Goal: Book appointment/travel/reservation

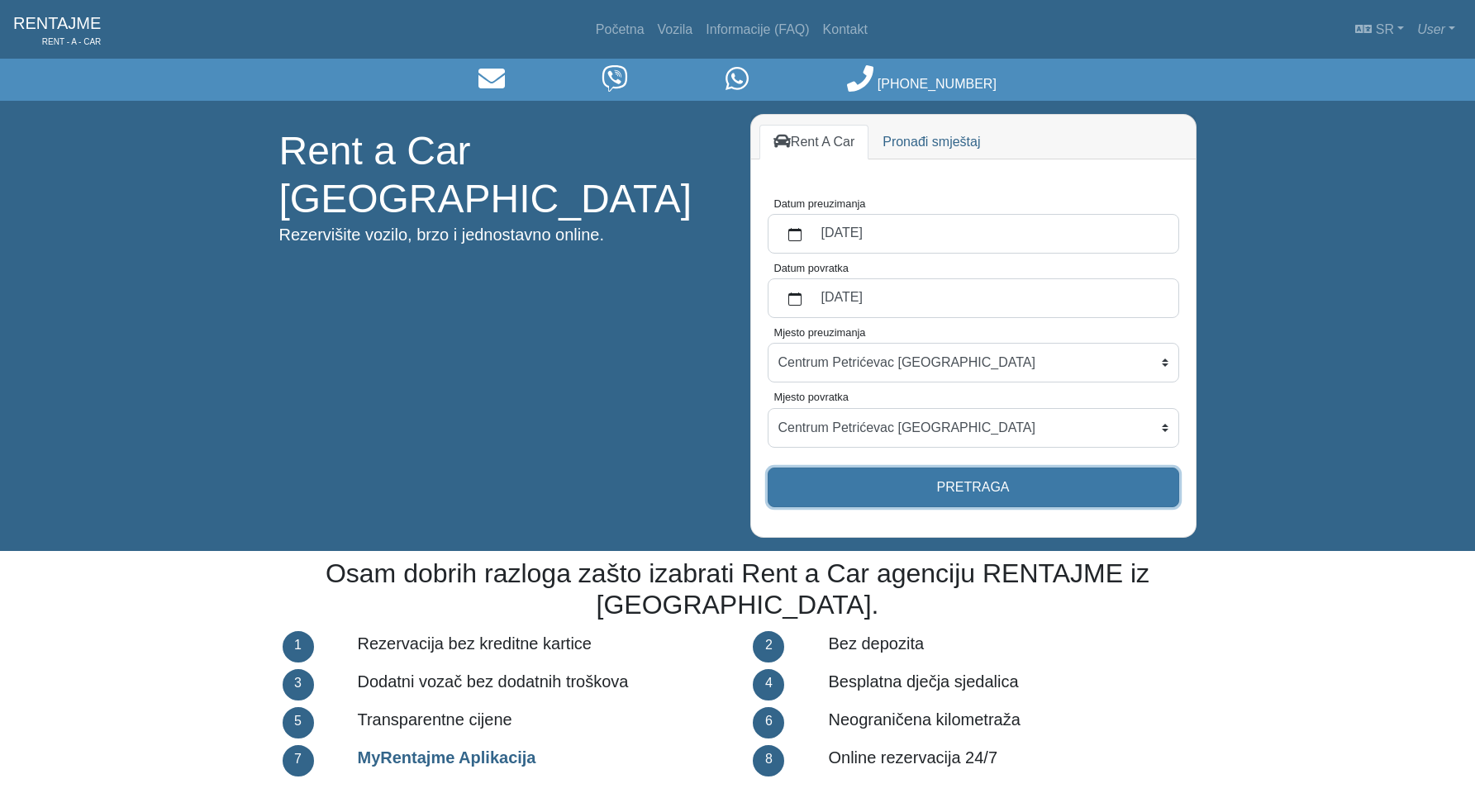
click at [908, 492] on button "Pretraga" at bounding box center [973, 488] width 411 height 39
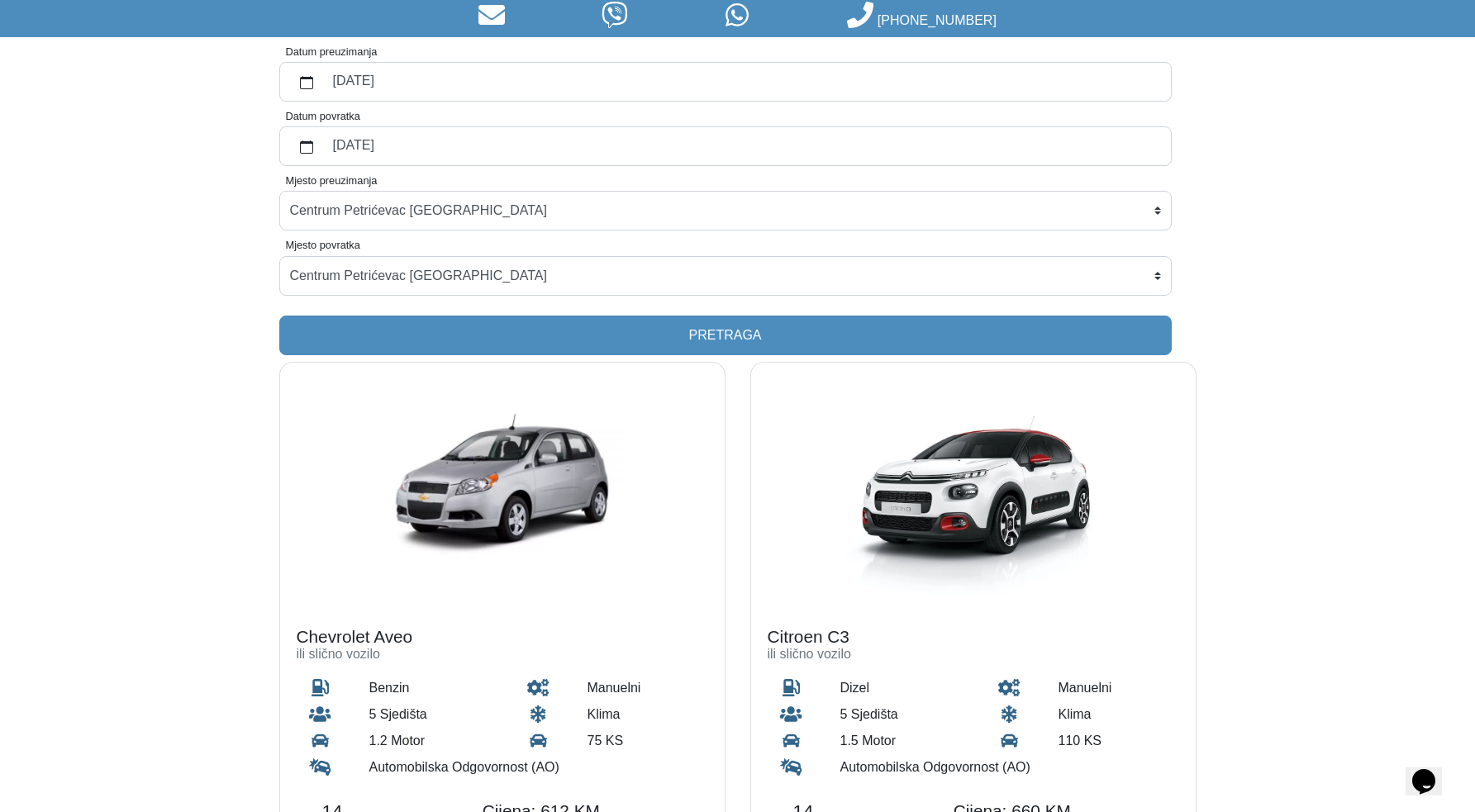
scroll to position [218, 0]
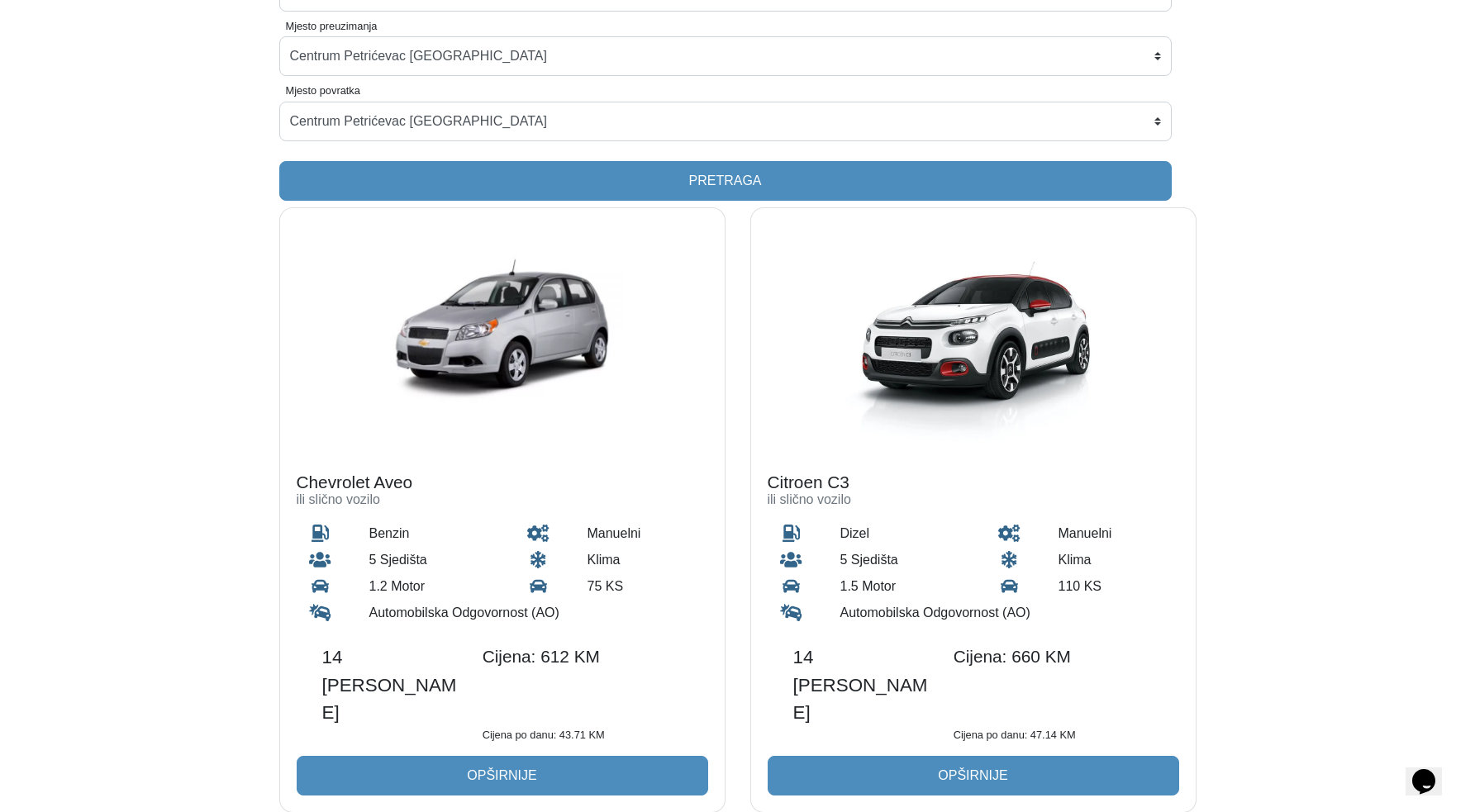
click at [543, 152] on form "Datum preuzimanja [DATE] Datum povratka [DATE] Mjesto preuzimanja Centrum Petri…" at bounding box center [725, 41] width 892 height 318
click at [1014, 86] on form "Datum preuzimanja [DATE] Datum povratka [DATE] Mjesto preuzimanja Centrum Petri…" at bounding box center [725, 41] width 892 height 318
click at [312, 90] on label "Mjesto povratka" at bounding box center [322, 91] width 74 height 16
click at [312, 102] on select "Centrum Petrićevac [GEOGRAPHIC_DATA] Po dogovoru ([GEOGRAPHIC_DATA]) [GEOGRAPHI…" at bounding box center [725, 121] width 892 height 39
click at [312, 90] on label "Mjesto povratka" at bounding box center [322, 91] width 74 height 16
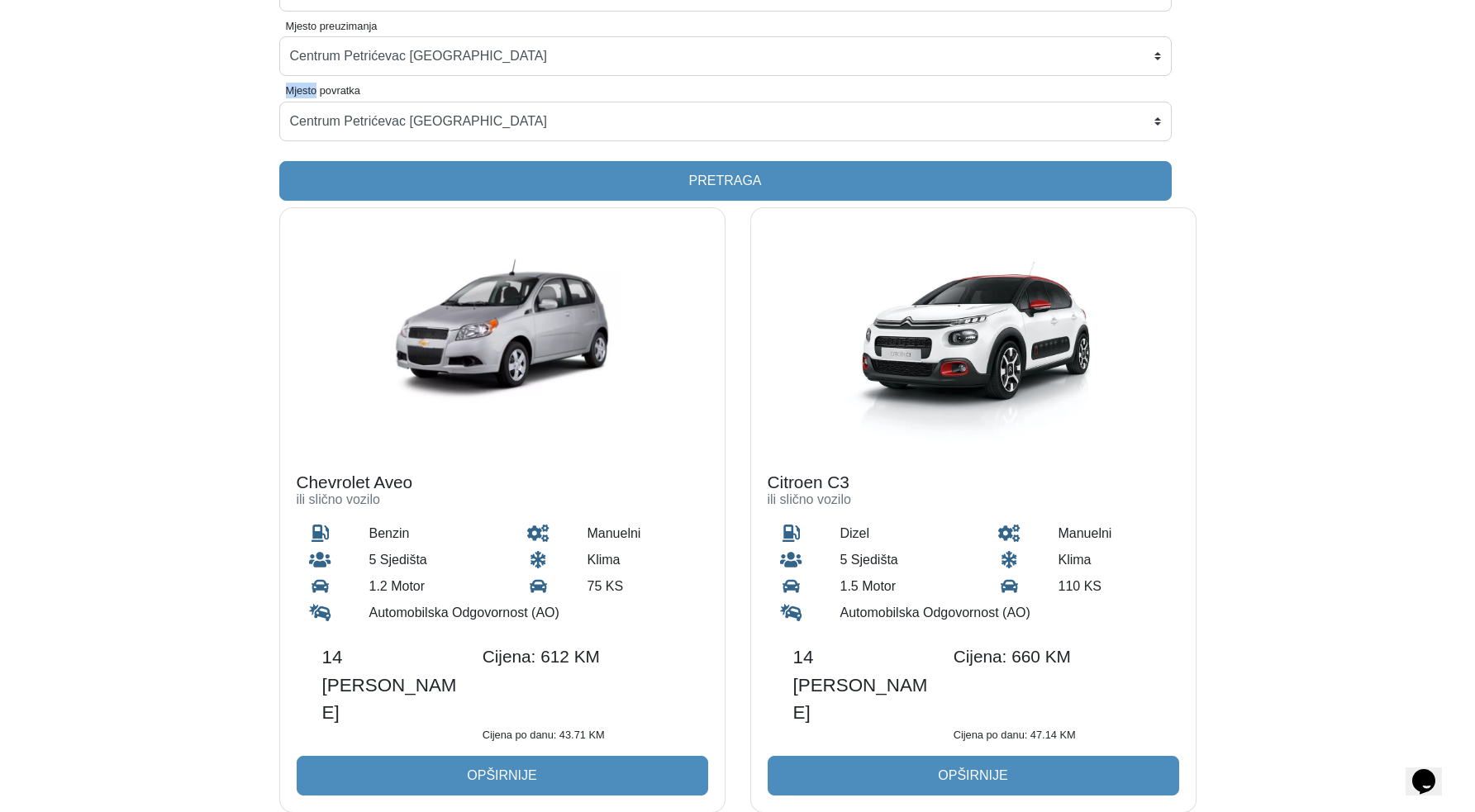
click at [312, 102] on select "Centrum Petrićevac [GEOGRAPHIC_DATA] Po dogovoru ([GEOGRAPHIC_DATA]) [GEOGRAPHI…" at bounding box center [725, 121] width 892 height 39
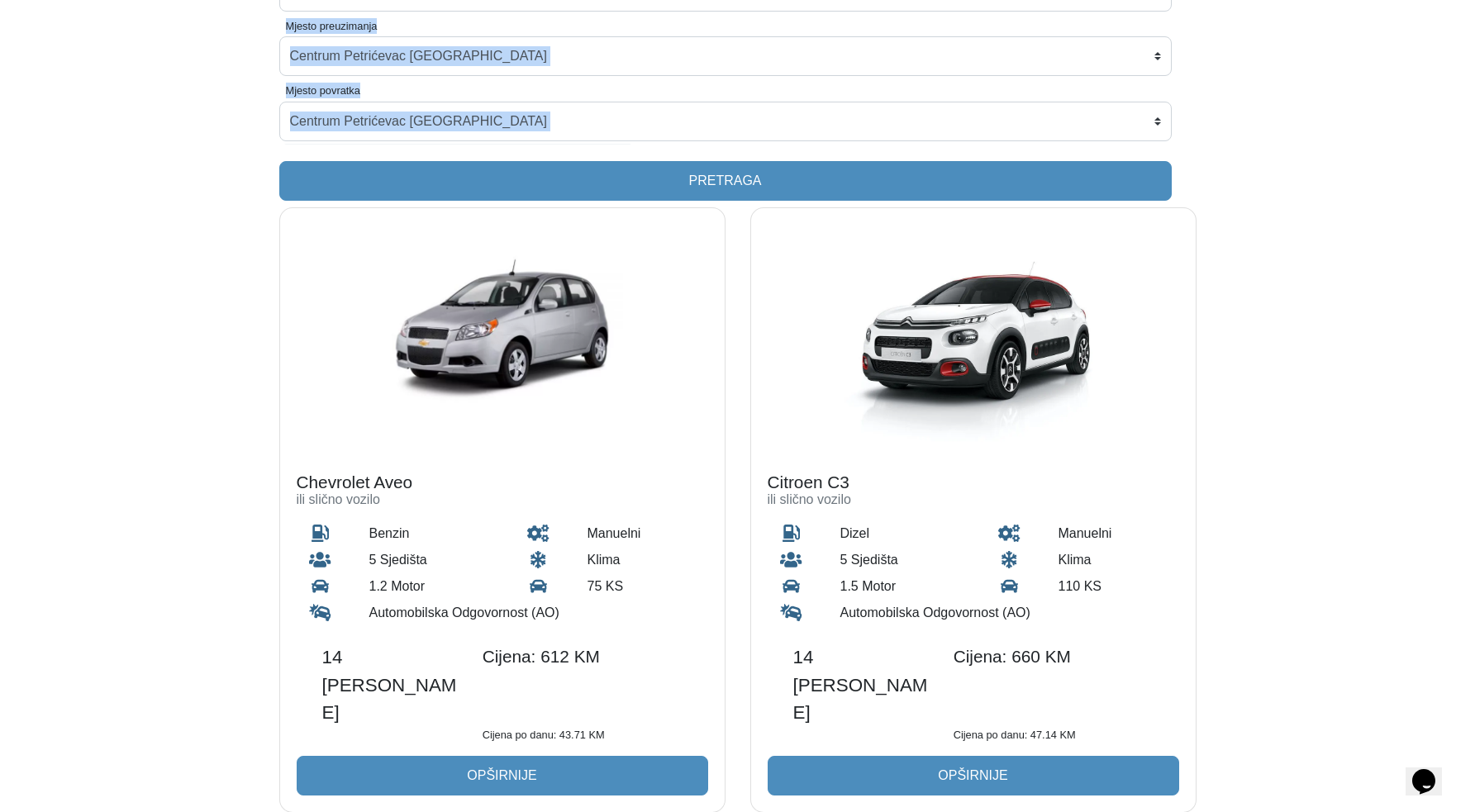
click at [312, 90] on label "Mjesto povratka" at bounding box center [322, 91] width 74 height 16
click at [312, 102] on select "Centrum Petrićevac [GEOGRAPHIC_DATA] Po dogovoru ([GEOGRAPHIC_DATA]) [GEOGRAPHI…" at bounding box center [725, 121] width 892 height 39
click at [371, 94] on form "Datum preuzimanja [DATE] Datum povratka [DATE] Mjesto preuzimanja Centrum Petri…" at bounding box center [725, 41] width 892 height 318
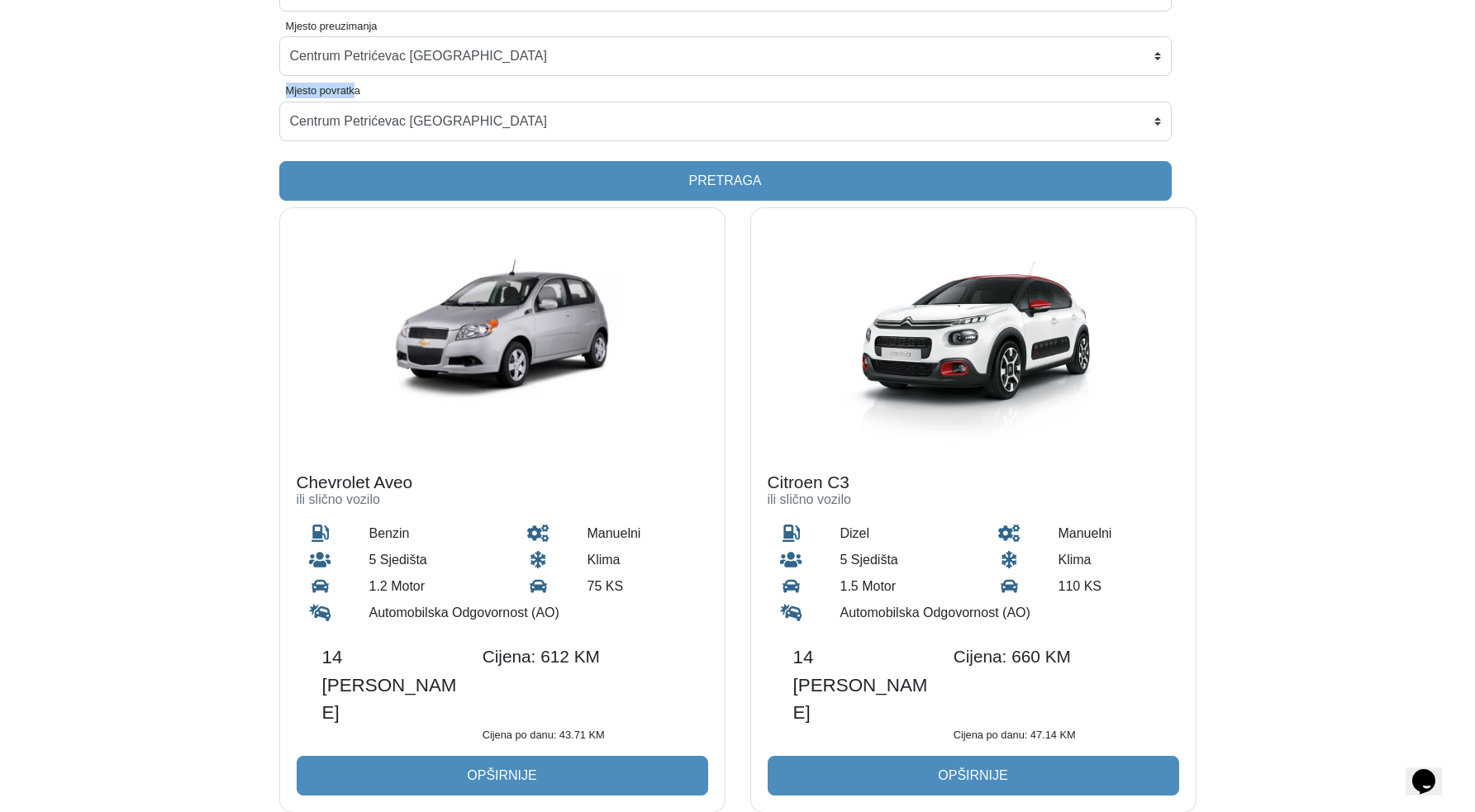
drag, startPoint x: 361, startPoint y: 93, endPoint x: 261, endPoint y: 95, distance: 100.0
click at [261, 95] on div "Datum preuzimanja [DATE] Datum povratka [DATE] Mjesto preuzimanja Centrum Petri…" at bounding box center [726, 41] width 943 height 318
click at [303, 97] on label "Mjesto povratka" at bounding box center [322, 91] width 74 height 16
click at [303, 102] on select "Centrum Petrićevac [GEOGRAPHIC_DATA] Po dogovoru ([GEOGRAPHIC_DATA]) [GEOGRAPHI…" at bounding box center [725, 121] width 892 height 39
click at [284, 89] on form "Datum preuzimanja [DATE] Datum povratka [DATE] Mjesto preuzimanja Centrum Petri…" at bounding box center [725, 41] width 892 height 318
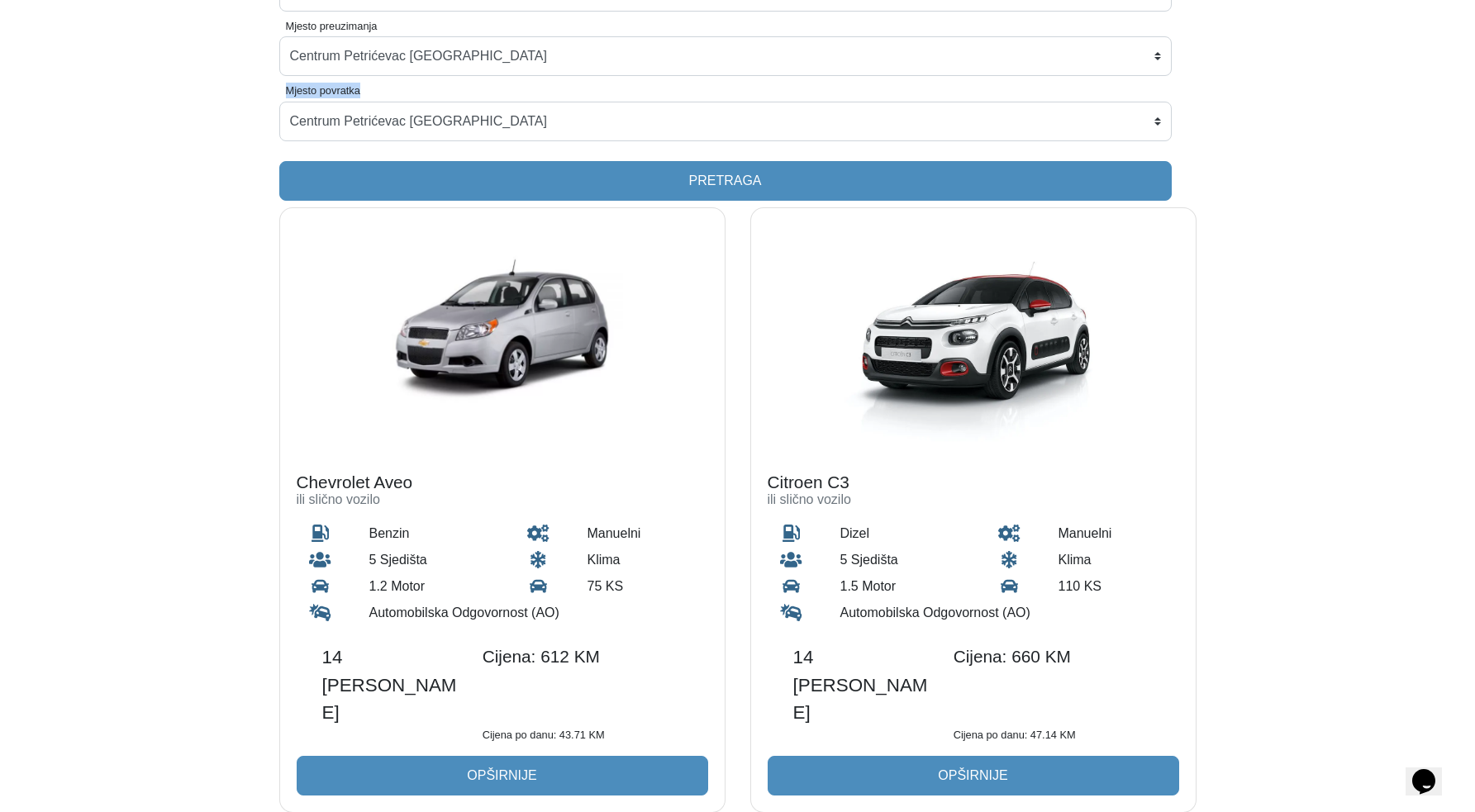
drag, startPoint x: 284, startPoint y: 91, endPoint x: 369, endPoint y: 90, distance: 85.0
click at [369, 90] on form "Datum preuzimanja [DATE] Datum povratka [DATE] Mjesto preuzimanja Centrum Petri…" at bounding box center [725, 41] width 892 height 318
click at [367, 90] on form "Datum preuzimanja [DATE] Datum povratka [DATE] Mjesto preuzimanja Centrum Petri…" at bounding box center [725, 41] width 892 height 318
drag, startPoint x: 362, startPoint y: 92, endPoint x: 351, endPoint y: 92, distance: 11.0
click at [357, 92] on label "Mjesto povratka" at bounding box center [322, 91] width 74 height 16
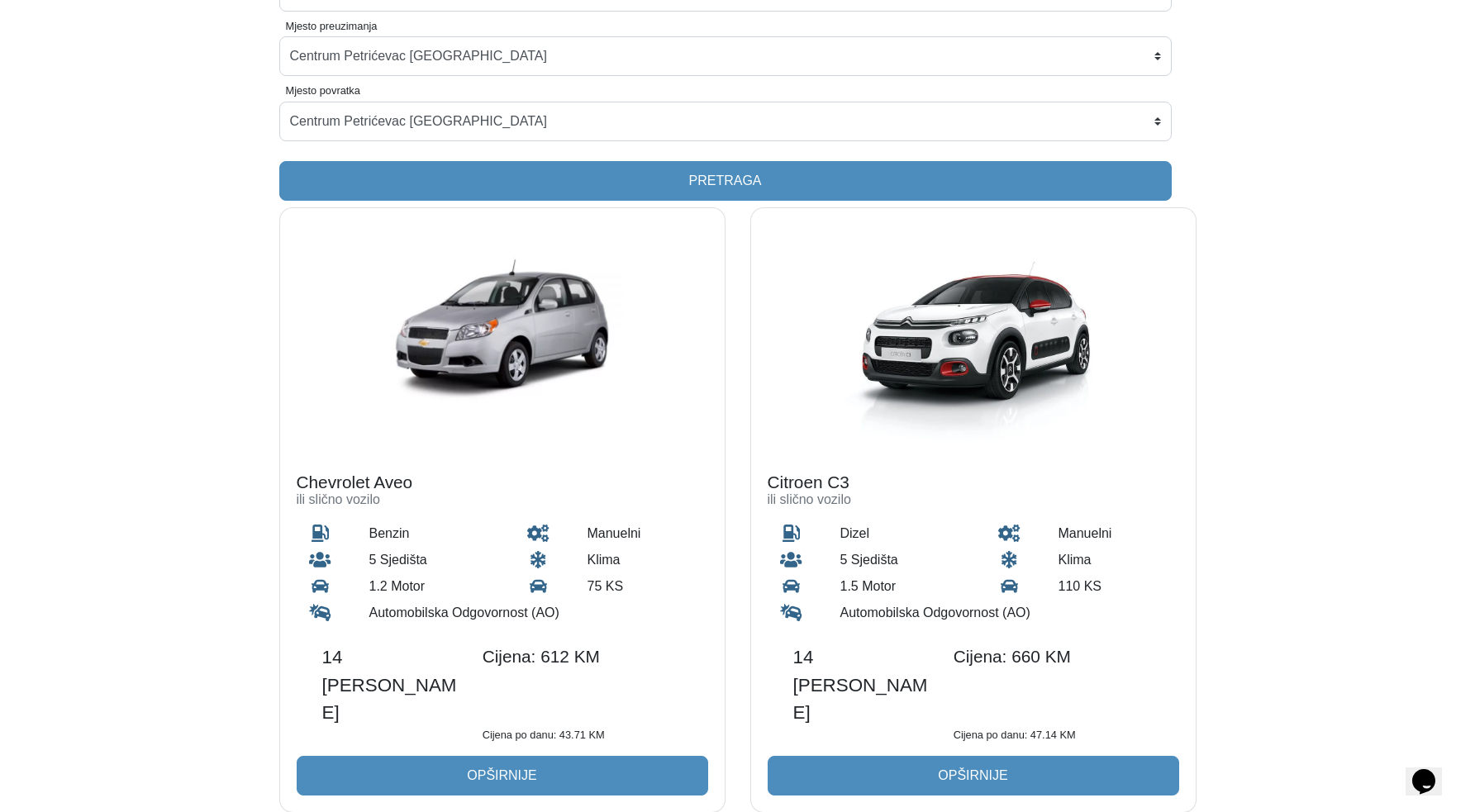
click at [351, 92] on label "Mjesto povratka" at bounding box center [322, 91] width 74 height 16
click at [351, 102] on select "Centrum Petrićevac [GEOGRAPHIC_DATA] Po dogovoru ([GEOGRAPHIC_DATA]) [GEOGRAPHI…" at bounding box center [725, 121] width 892 height 39
click at [351, 92] on label "Mjesto povratka" at bounding box center [322, 91] width 74 height 16
click at [351, 102] on select "Centrum Petrićevac [GEOGRAPHIC_DATA] Po dogovoru ([GEOGRAPHIC_DATA]) [GEOGRAPHI…" at bounding box center [725, 121] width 892 height 39
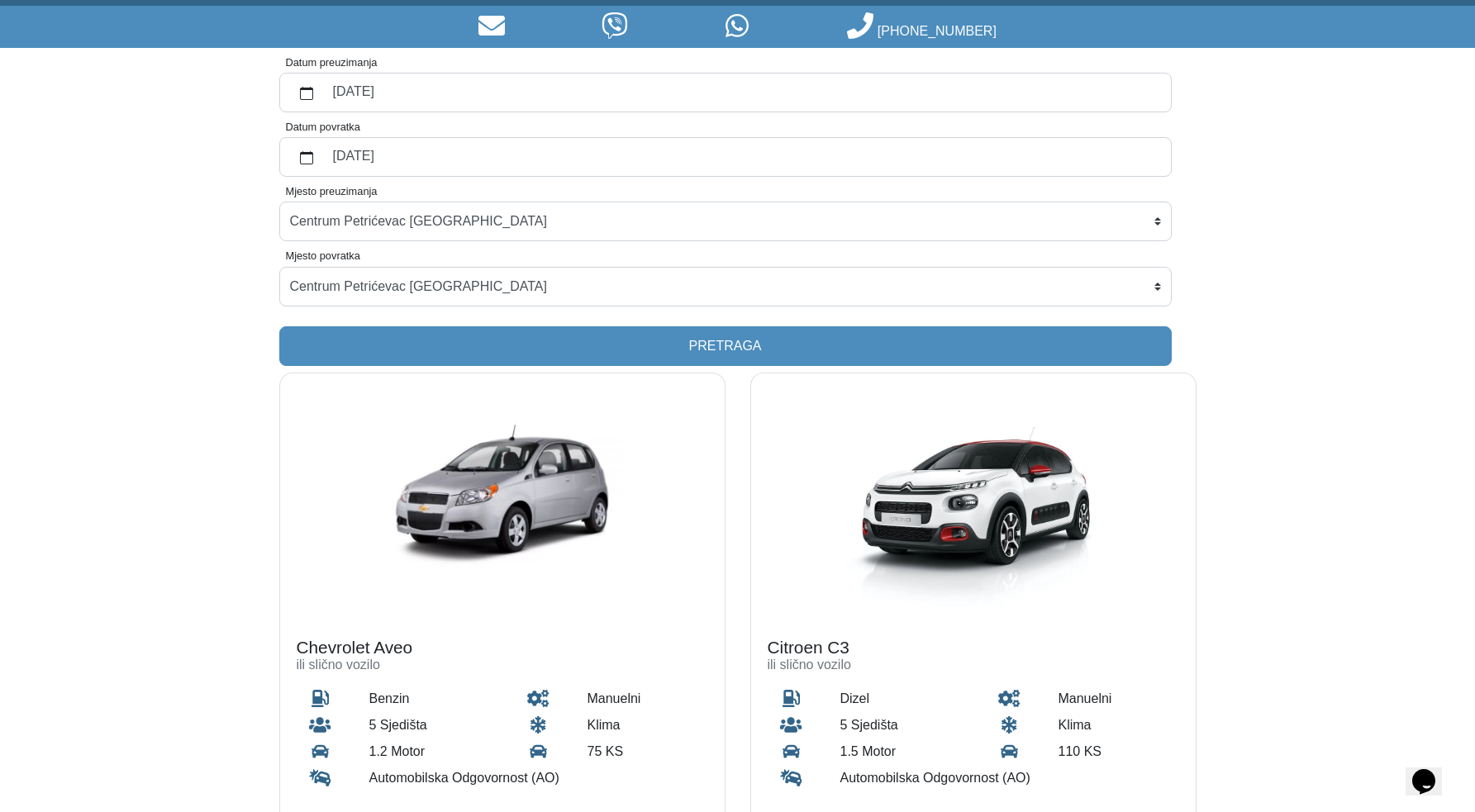
scroll to position [64, 0]
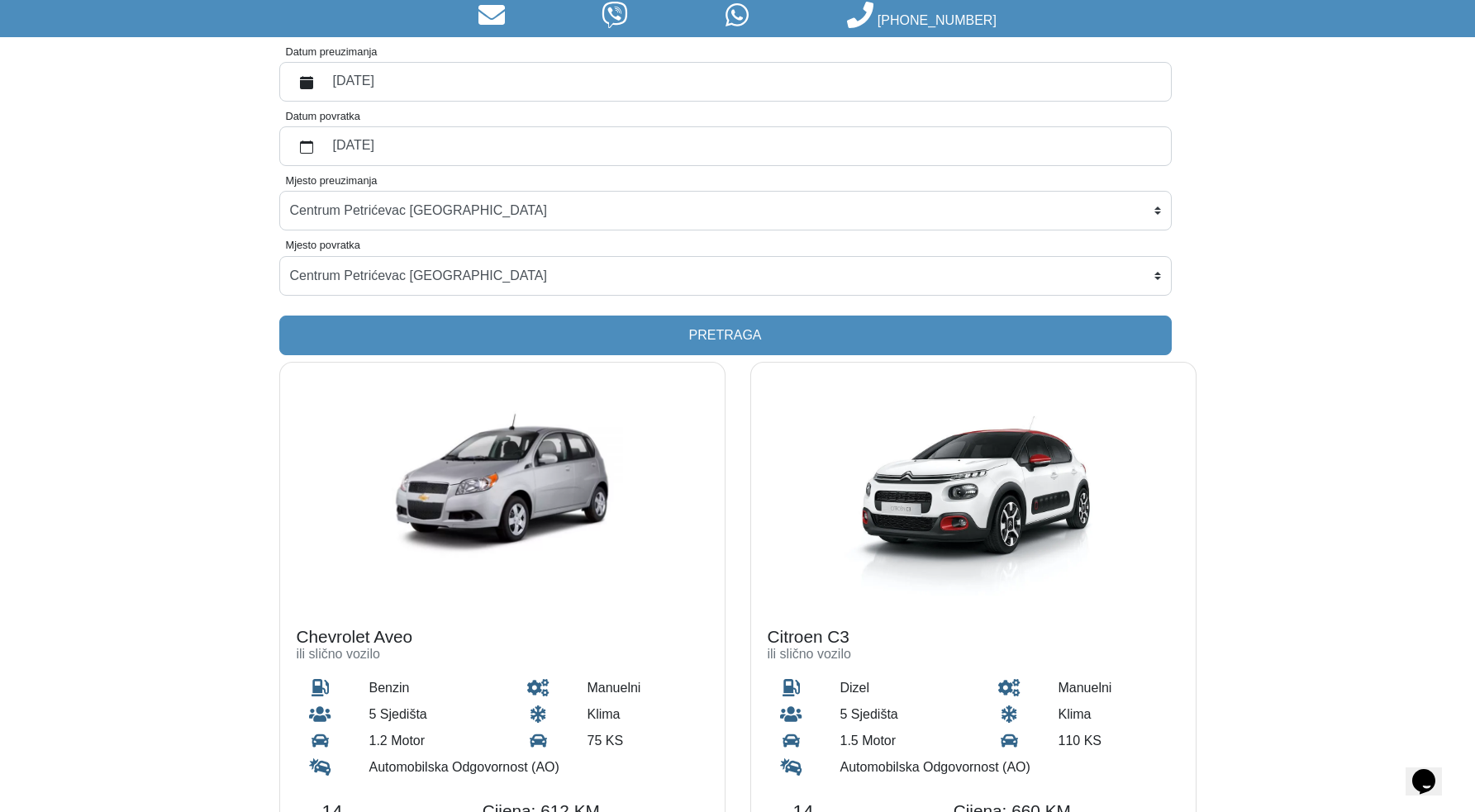
click at [357, 84] on label "[DATE]" at bounding box center [742, 82] width 838 height 30
click at [323, 84] on button "Datum preuzimanja" at bounding box center [307, 82] width 34 height 30
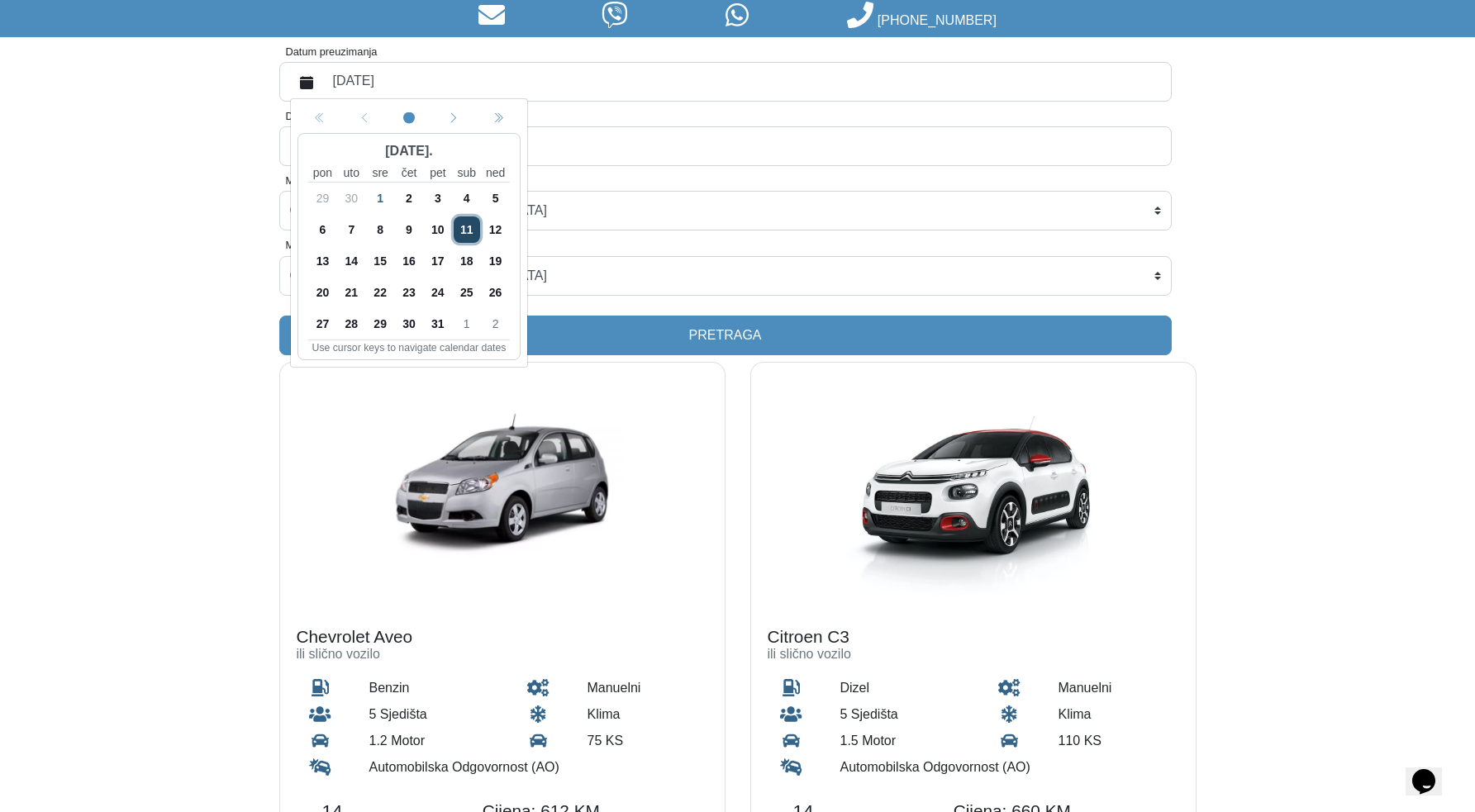
click at [384, 84] on label "[DATE]" at bounding box center [742, 82] width 838 height 30
click at [323, 84] on button "Datum preuzimanja" at bounding box center [307, 82] width 34 height 30
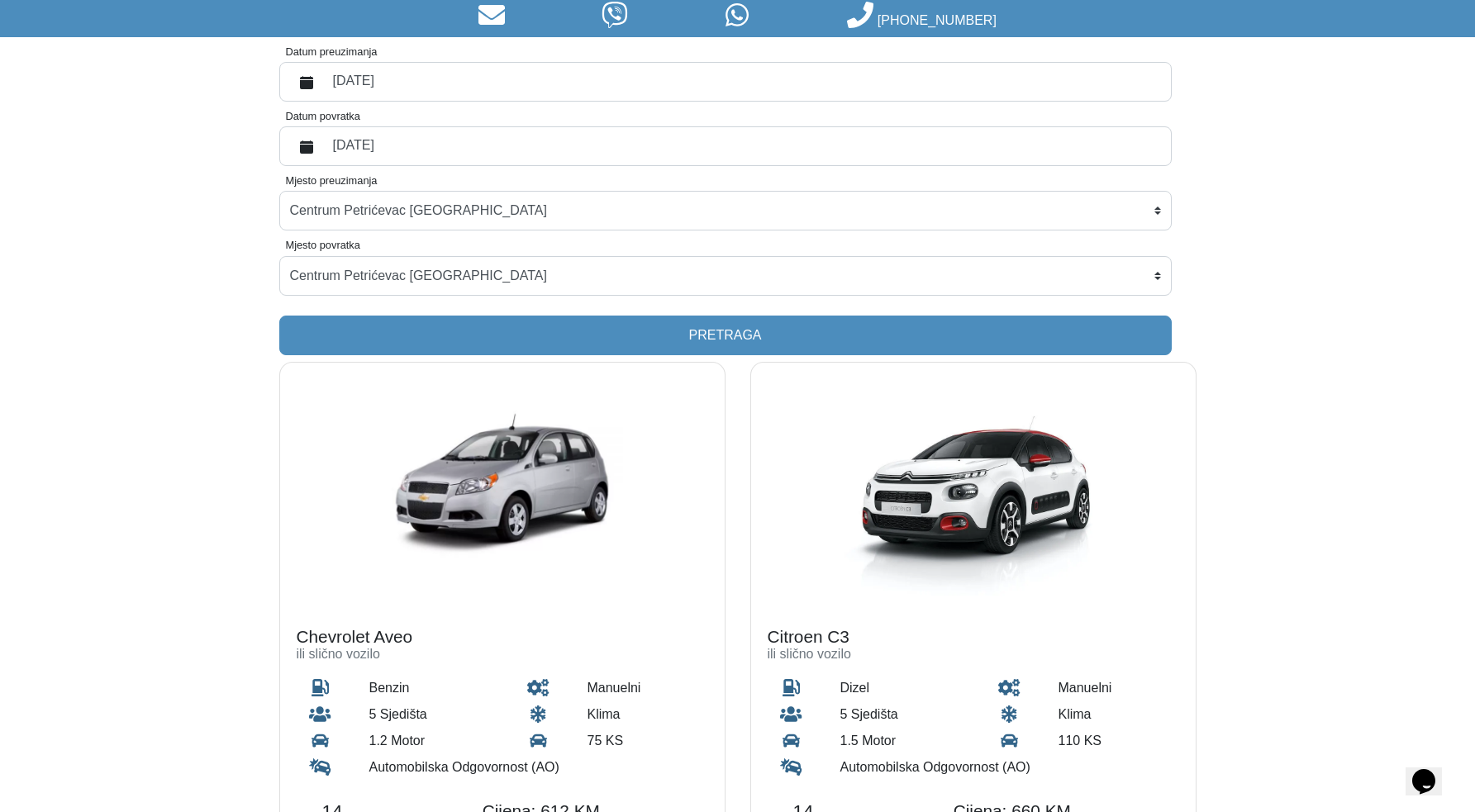
click at [366, 139] on label "[DATE]" at bounding box center [742, 146] width 838 height 30
click at [323, 139] on button "Datum povratka" at bounding box center [307, 146] width 34 height 30
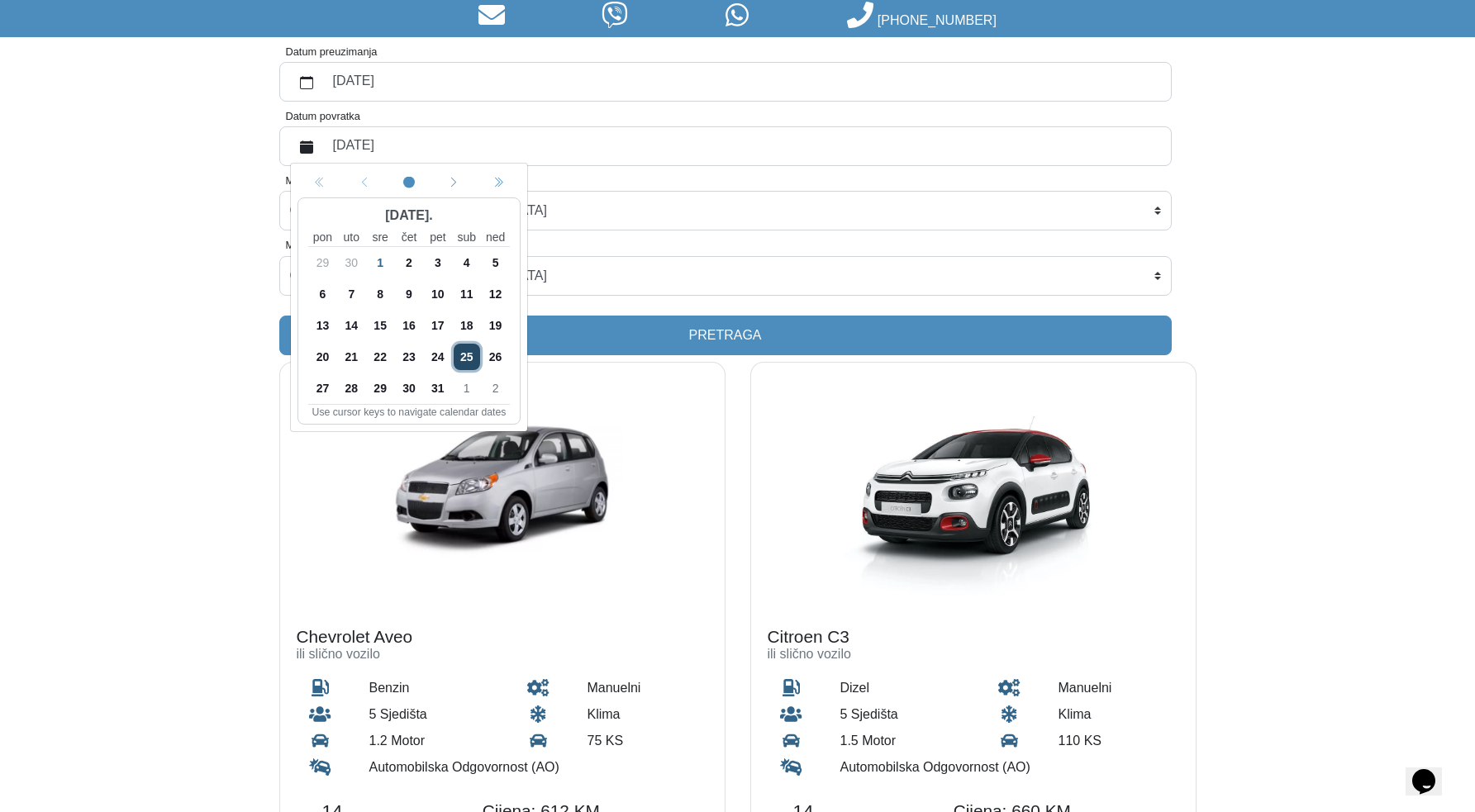
click at [358, 140] on label "[DATE]" at bounding box center [742, 146] width 838 height 30
click at [323, 140] on button "Datum povratka" at bounding box center [307, 146] width 34 height 30
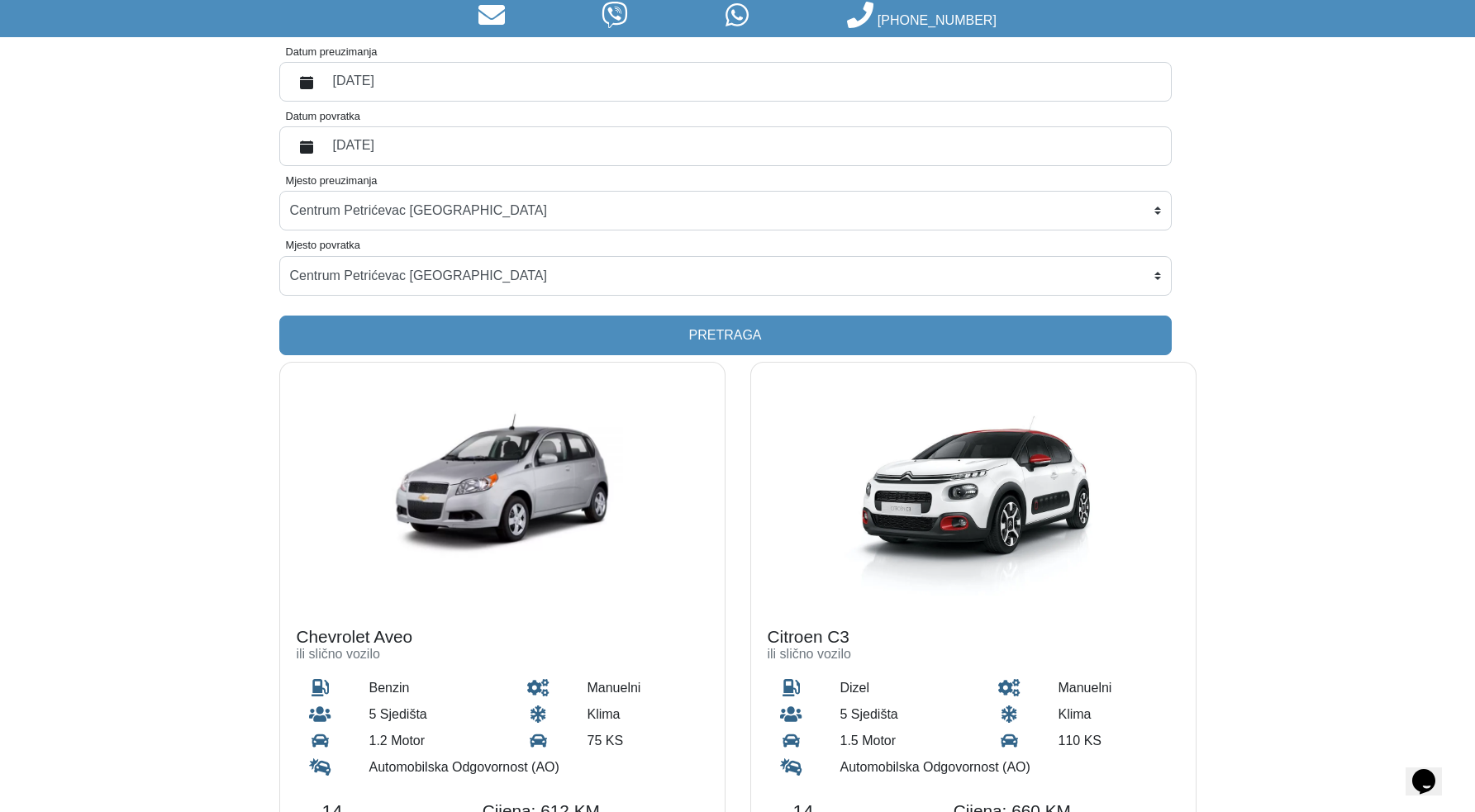
click at [326, 72] on label "[DATE]" at bounding box center [742, 82] width 838 height 30
click at [323, 72] on button "Datum preuzimanja" at bounding box center [307, 82] width 34 height 30
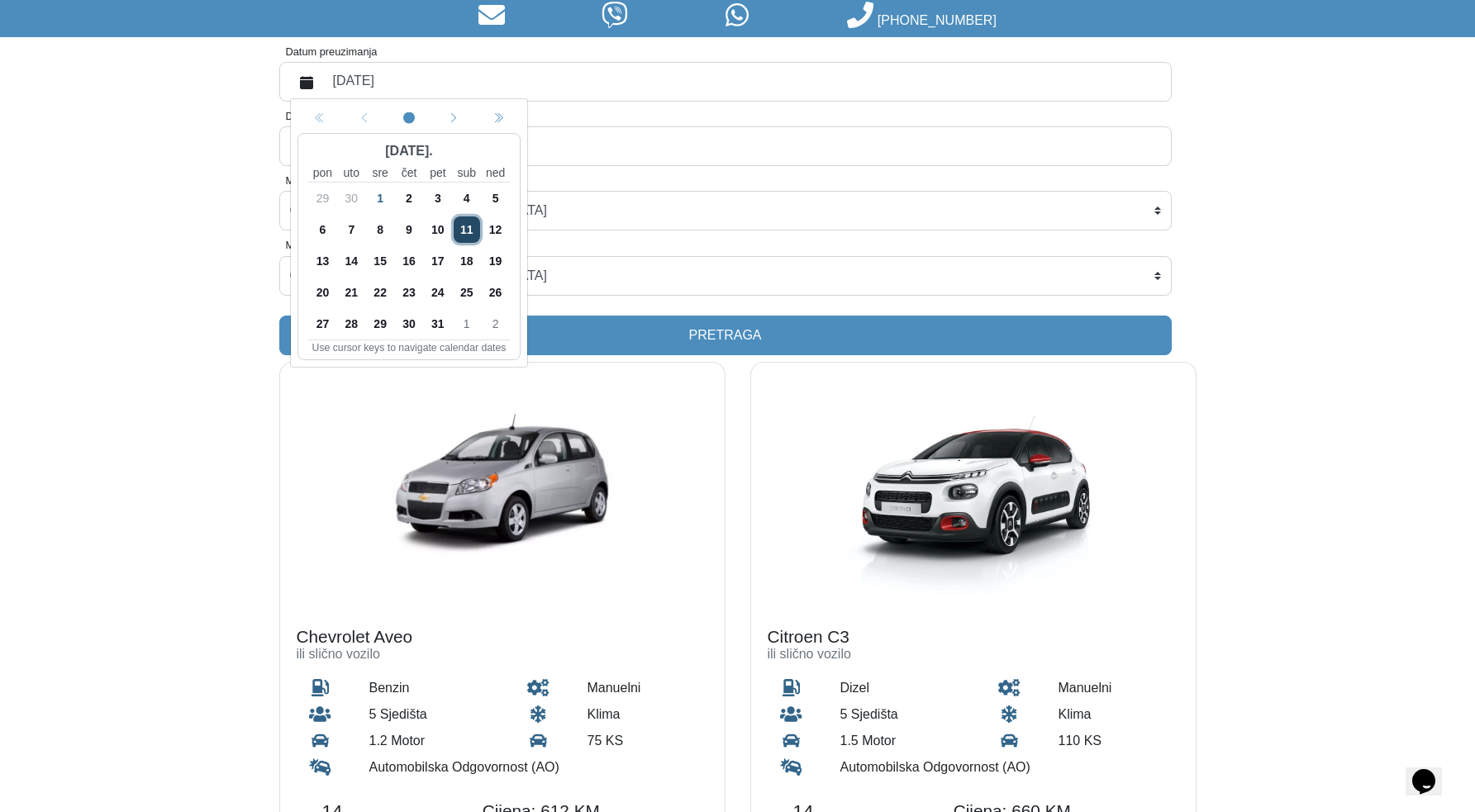
click at [321, 85] on button "Datum preuzimanja" at bounding box center [307, 82] width 34 height 30
